Goal: Task Accomplishment & Management: Use online tool/utility

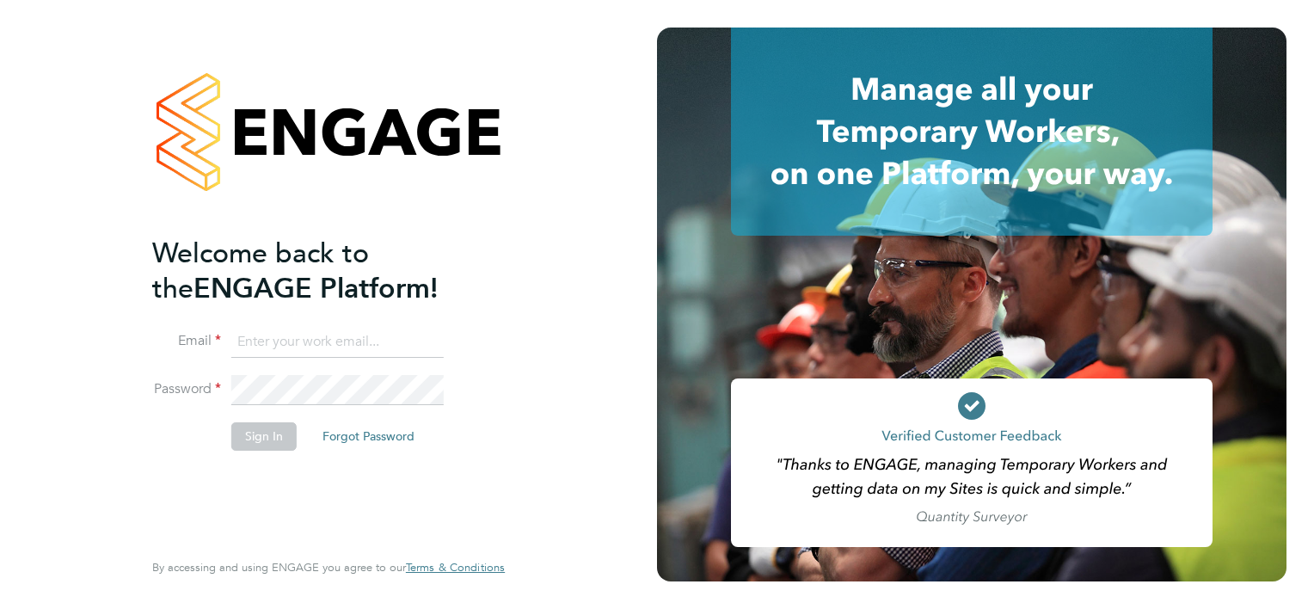
type input "[EMAIL_ADDRESS][PERSON_NAME][DOMAIN_NAME]"
click at [245, 437] on button "Sign In" at bounding box center [263, 436] width 65 height 28
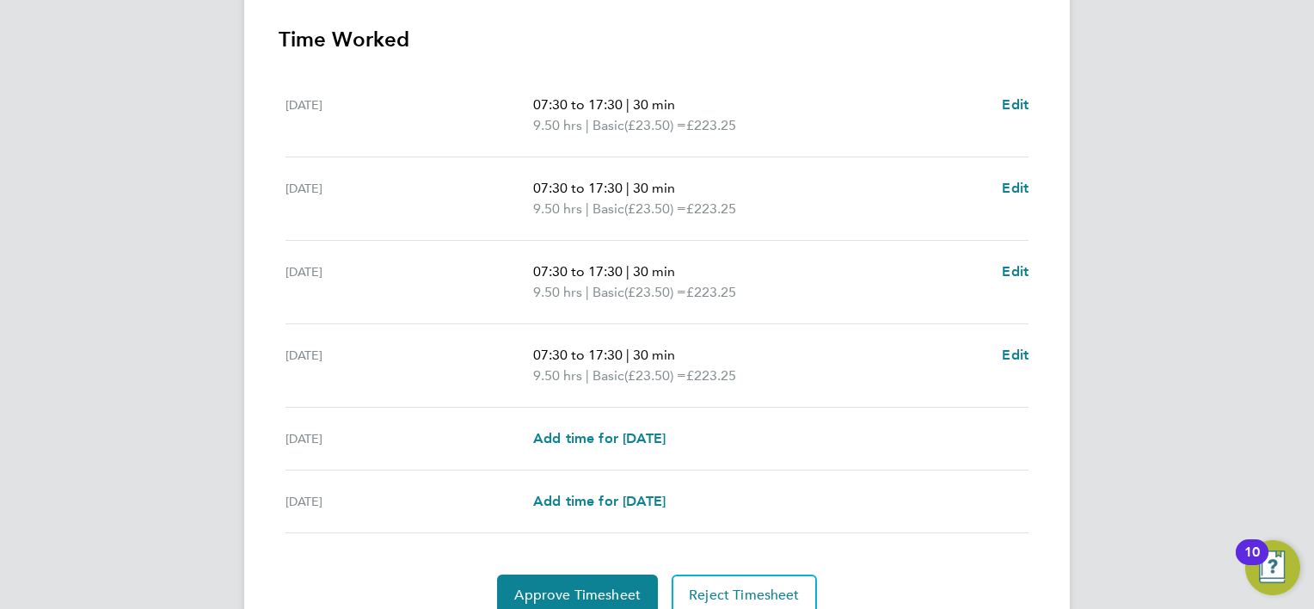
scroll to position [562, 0]
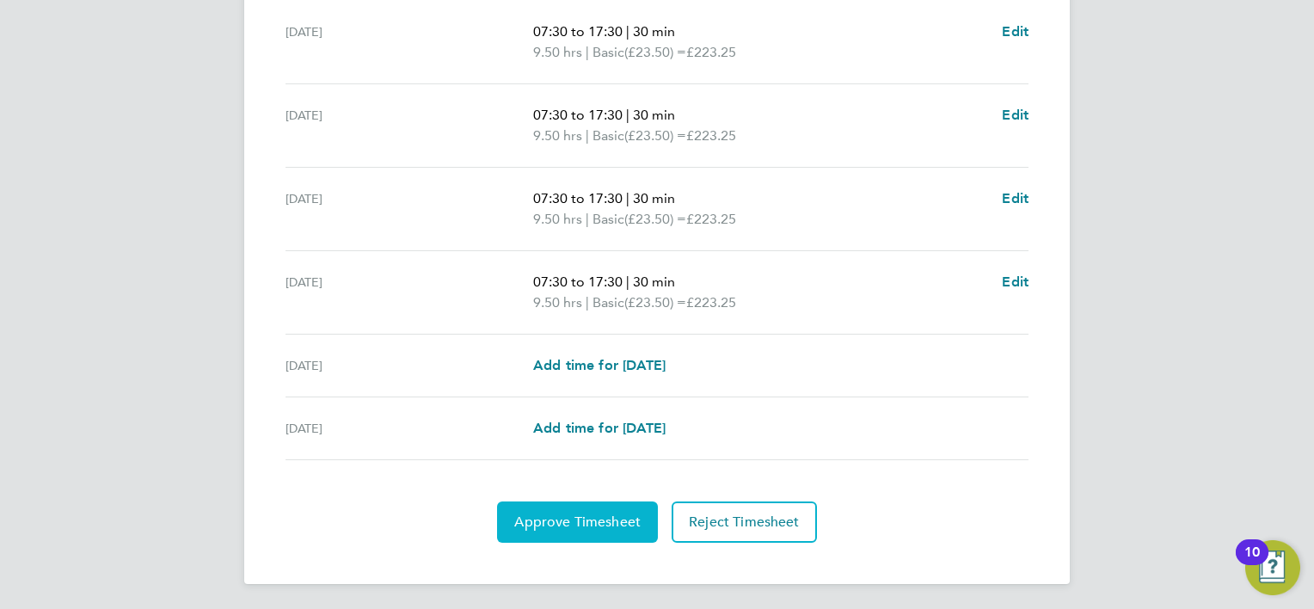
click at [610, 522] on span "Approve Timesheet" at bounding box center [577, 521] width 126 height 17
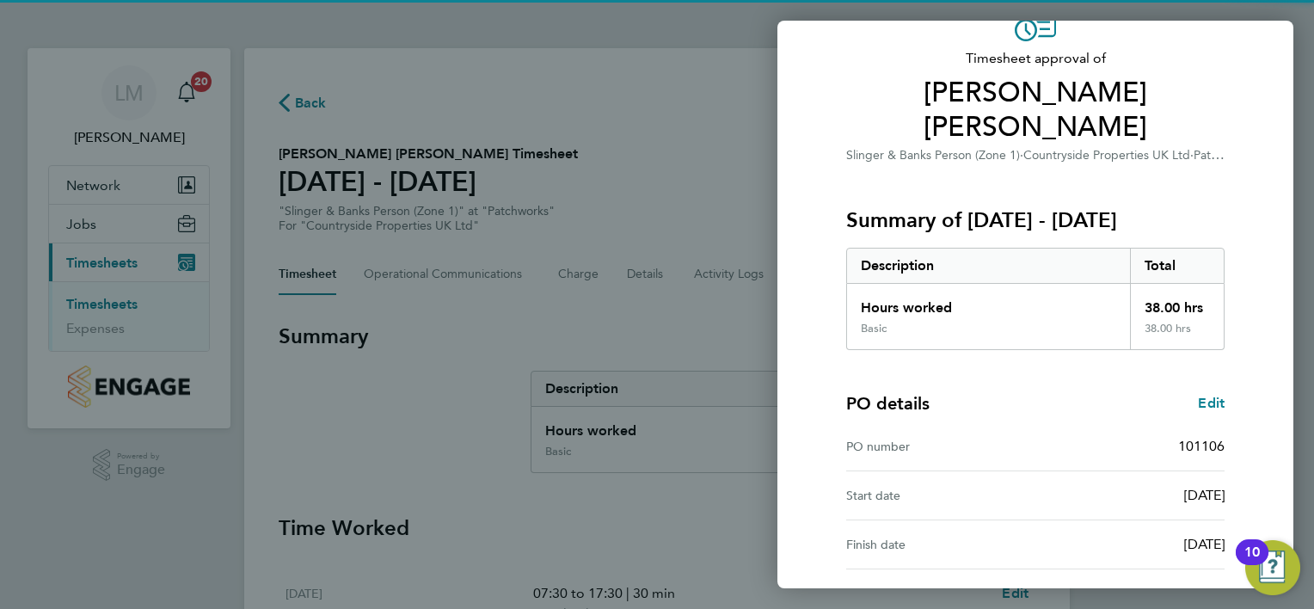
scroll to position [213, 0]
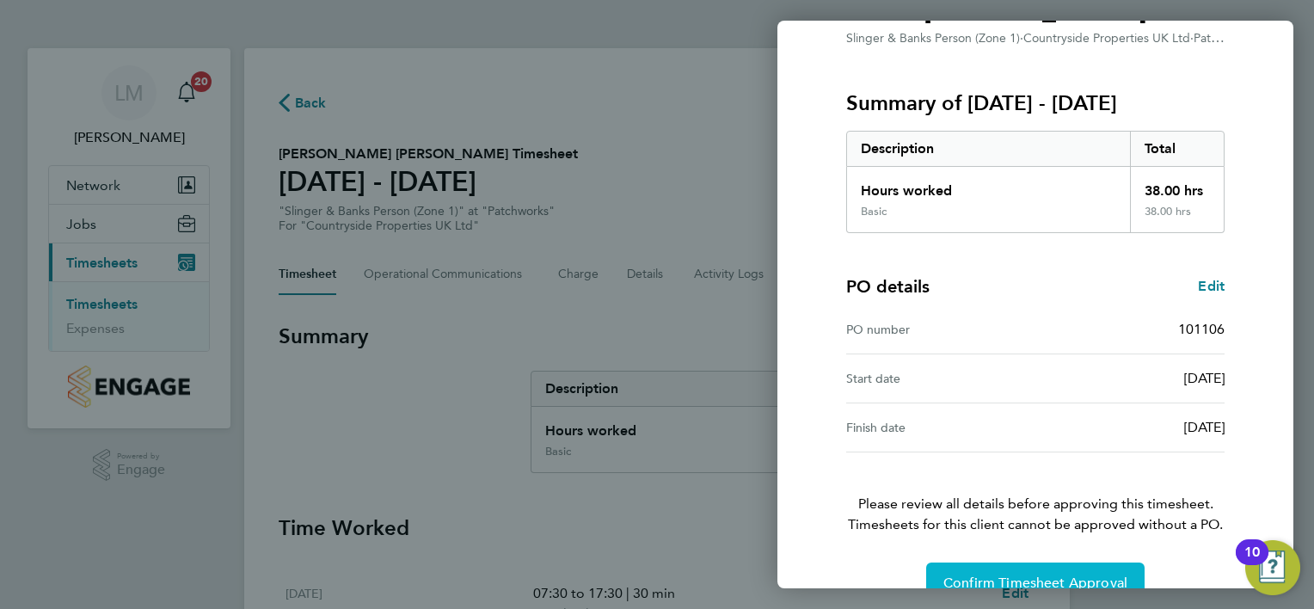
click at [1001, 575] on span "Confirm Timesheet Approval" at bounding box center [1036, 583] width 184 height 17
